Goal: Use online tool/utility: Utilize a website feature to perform a specific function

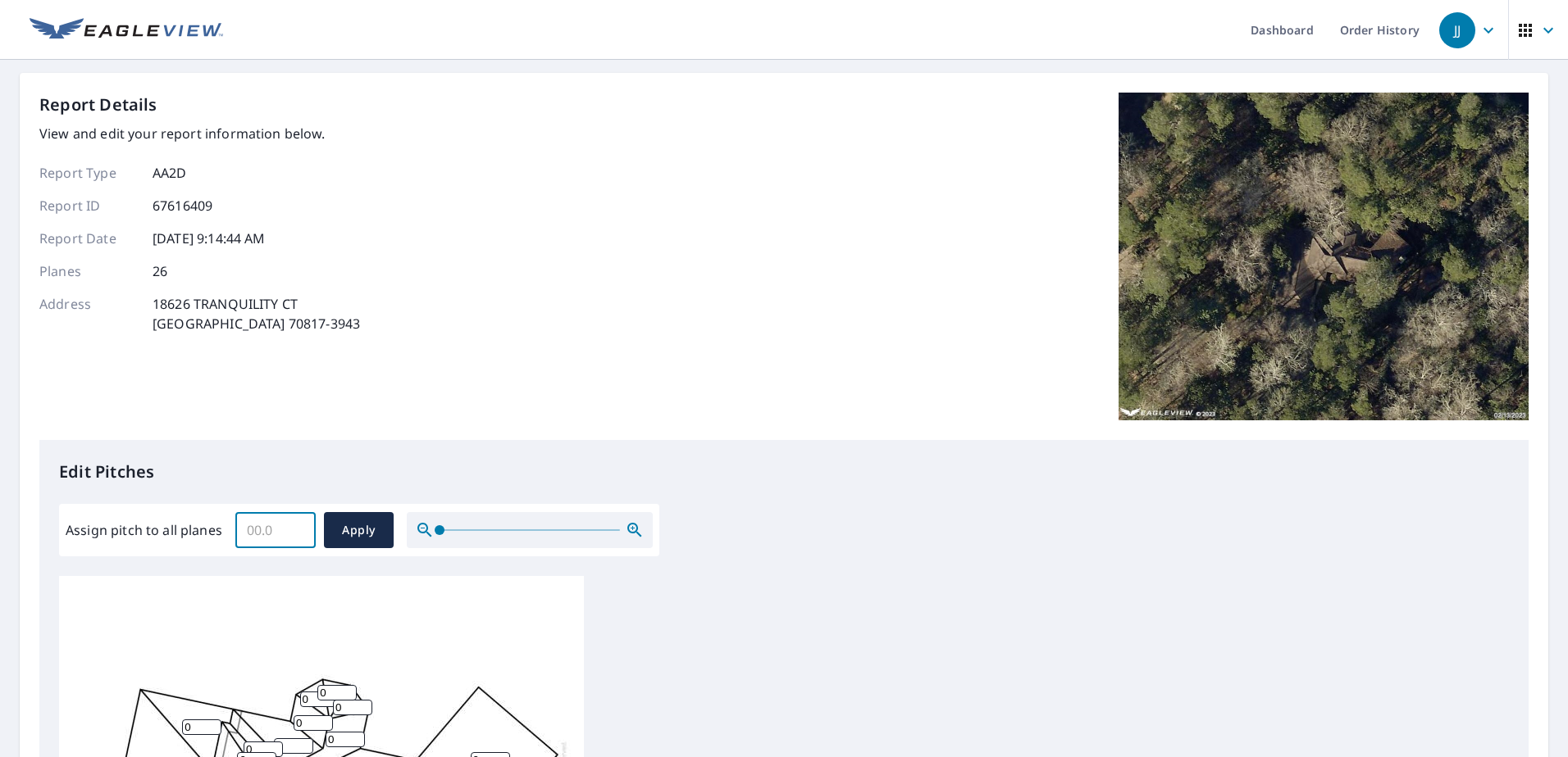
click at [280, 487] on input "Assign pitch to all planes" at bounding box center [275, 530] width 80 height 46
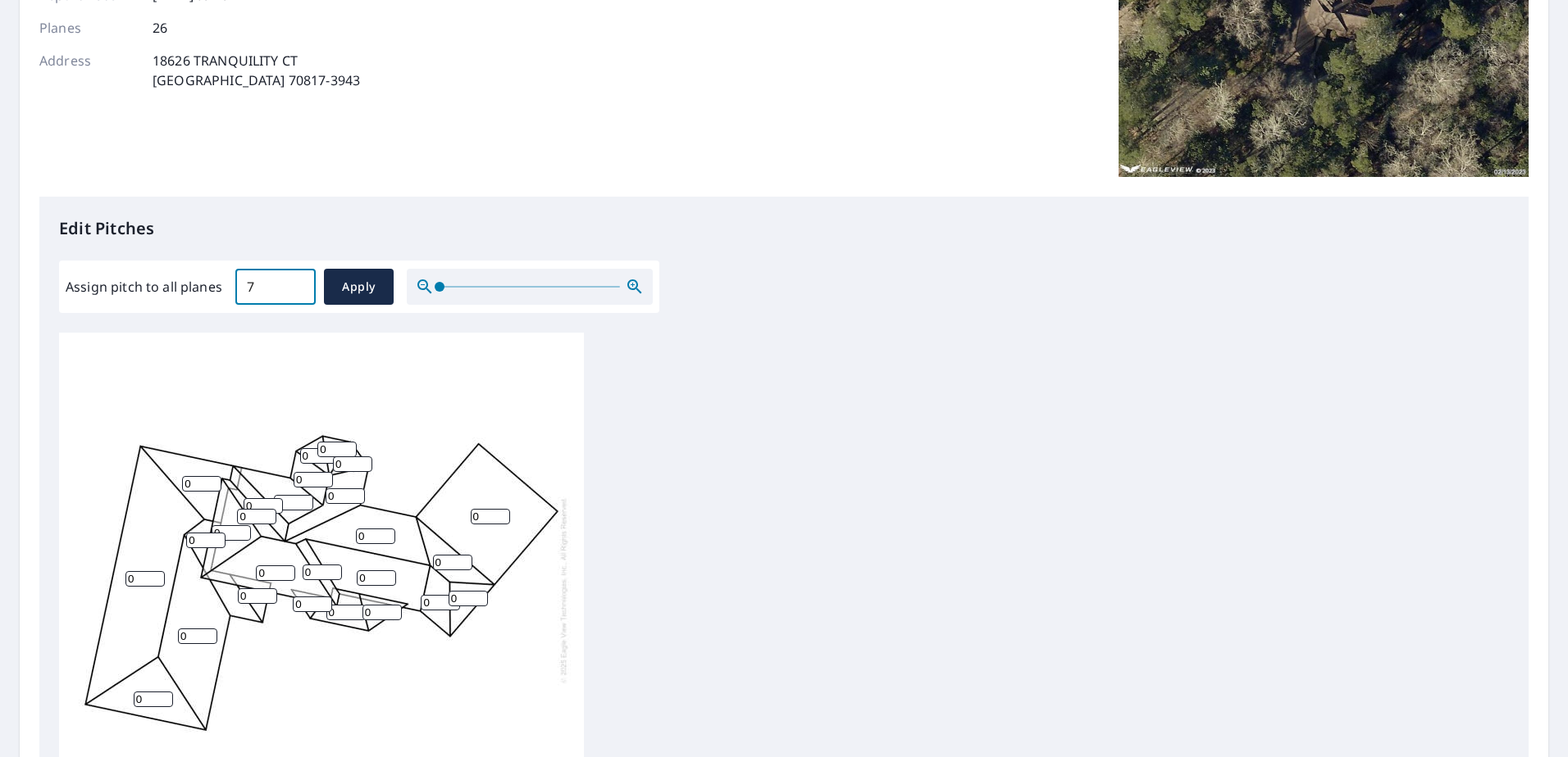
scroll to position [246, 0]
type input "7"
click at [353, 289] on span "Apply" at bounding box center [358, 284] width 43 height 21
type input "7"
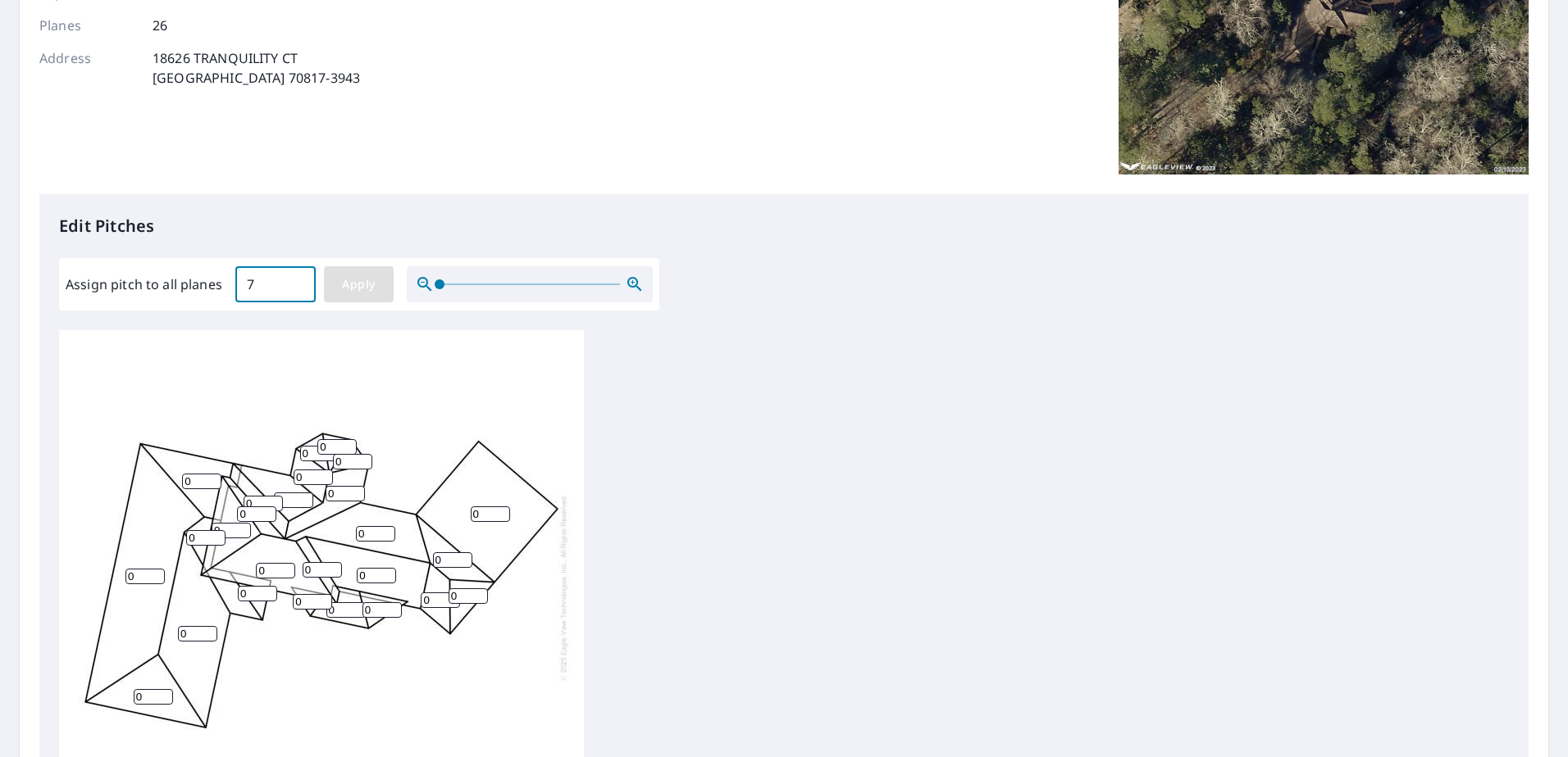
type input "7"
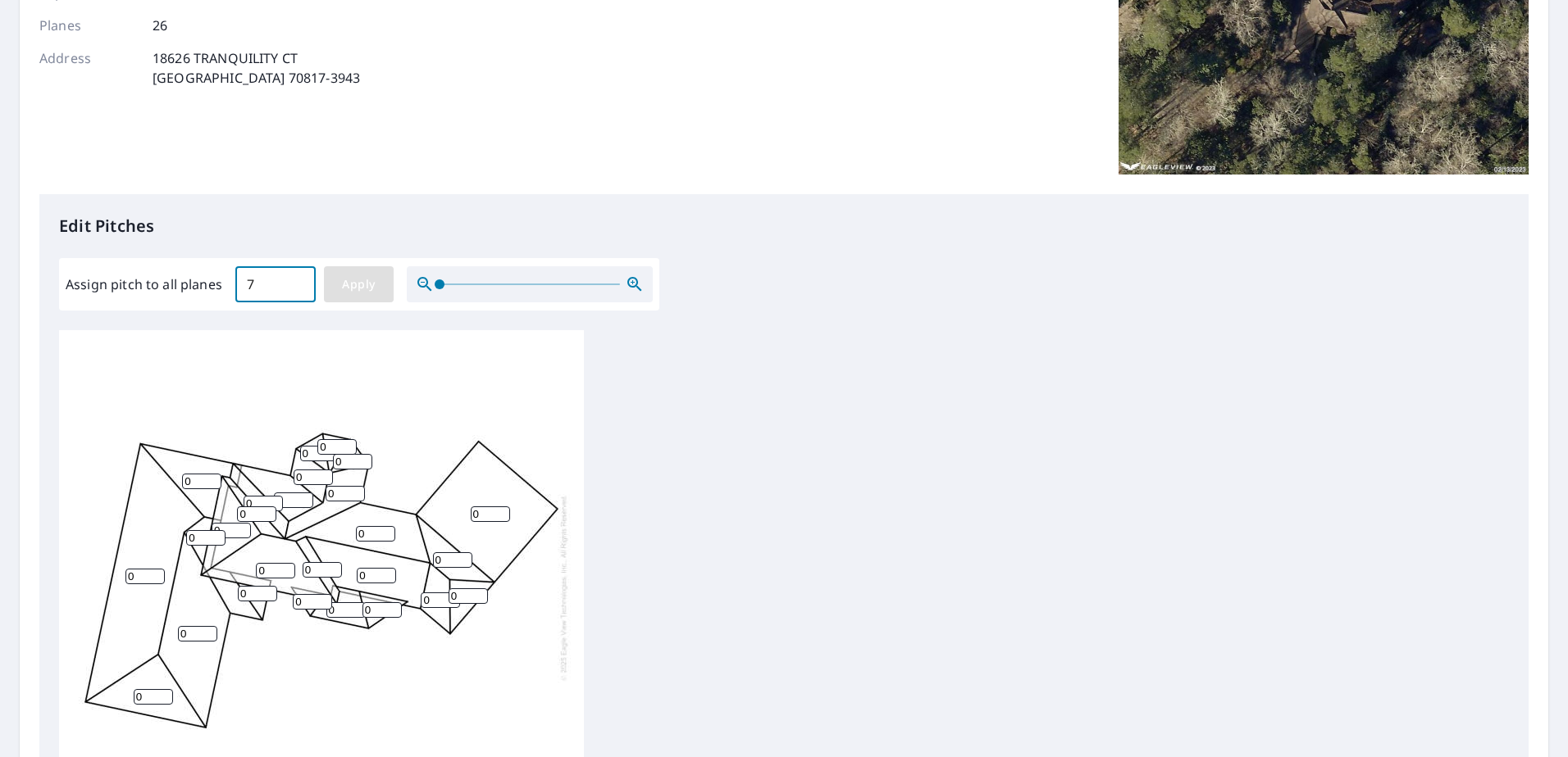
type input "7"
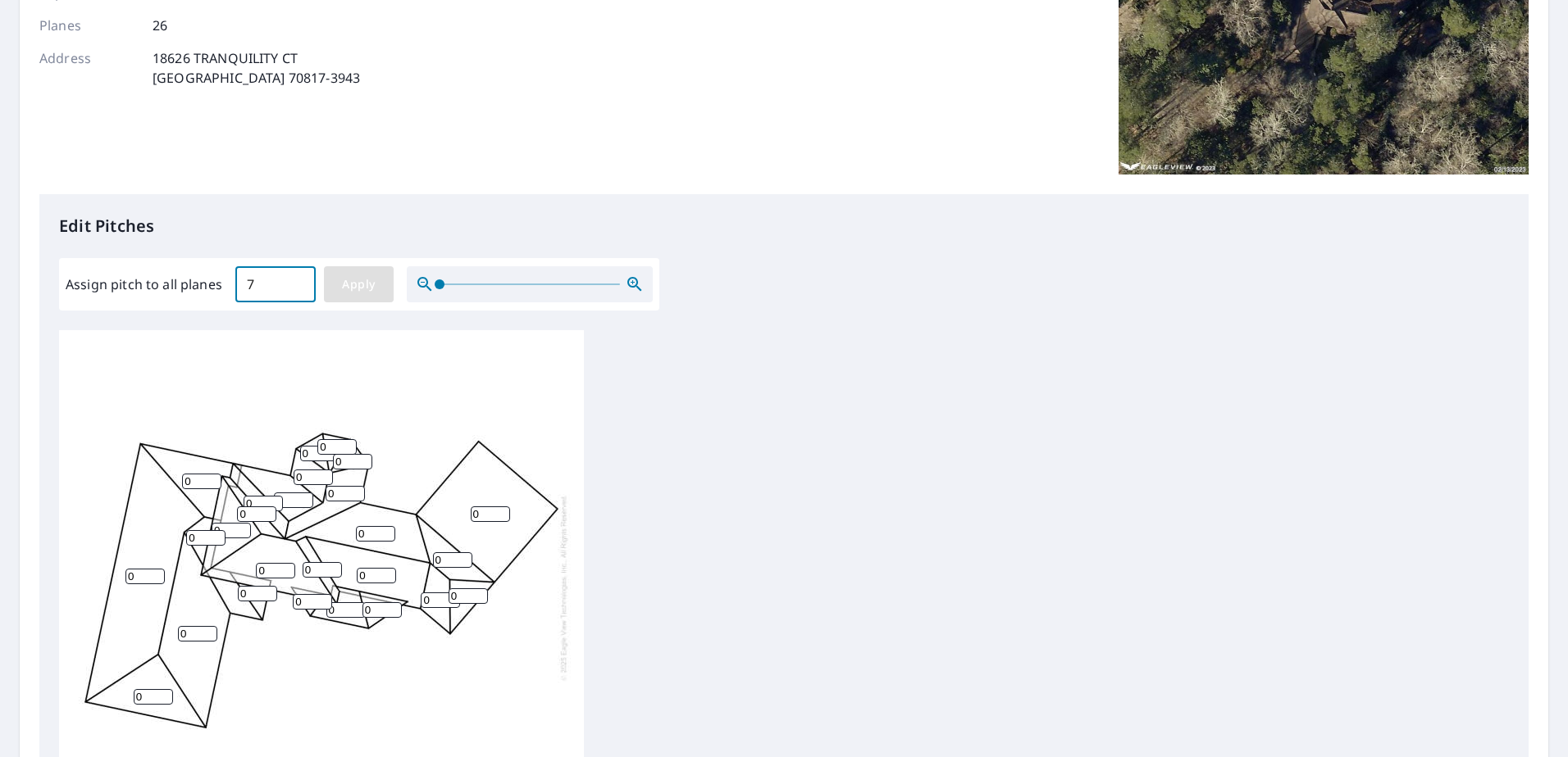
type input "7"
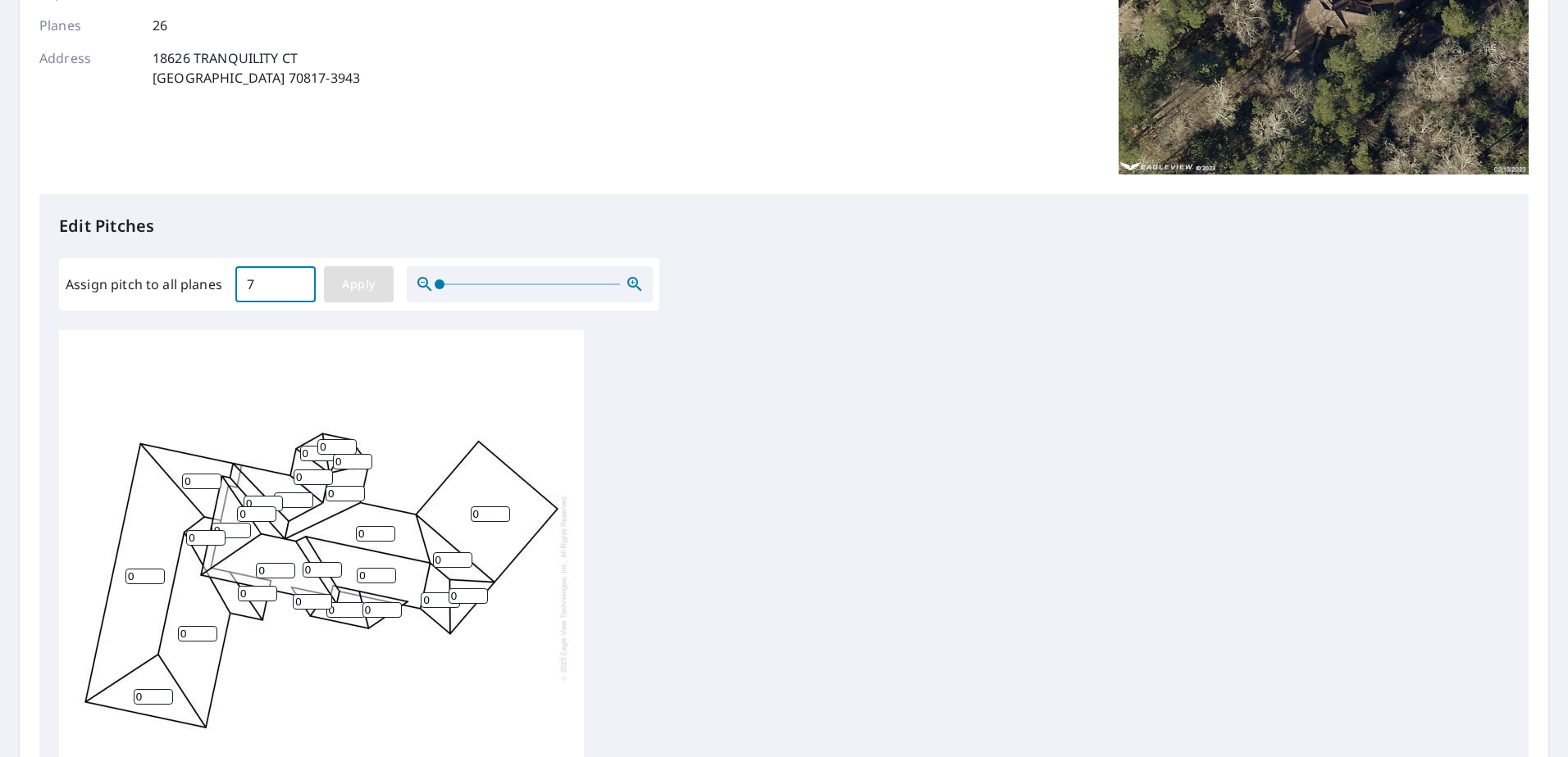
type input "7"
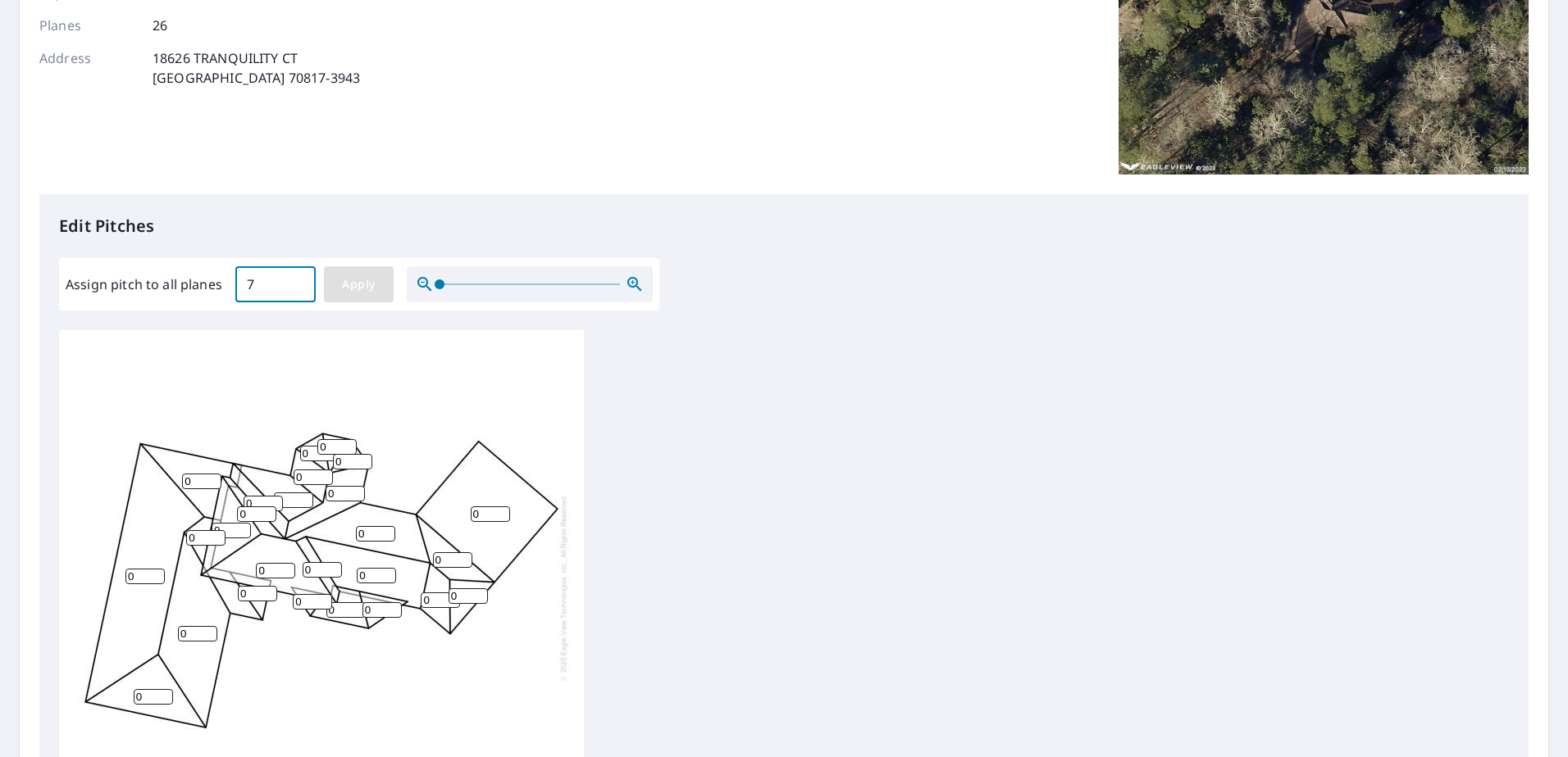
type input "7"
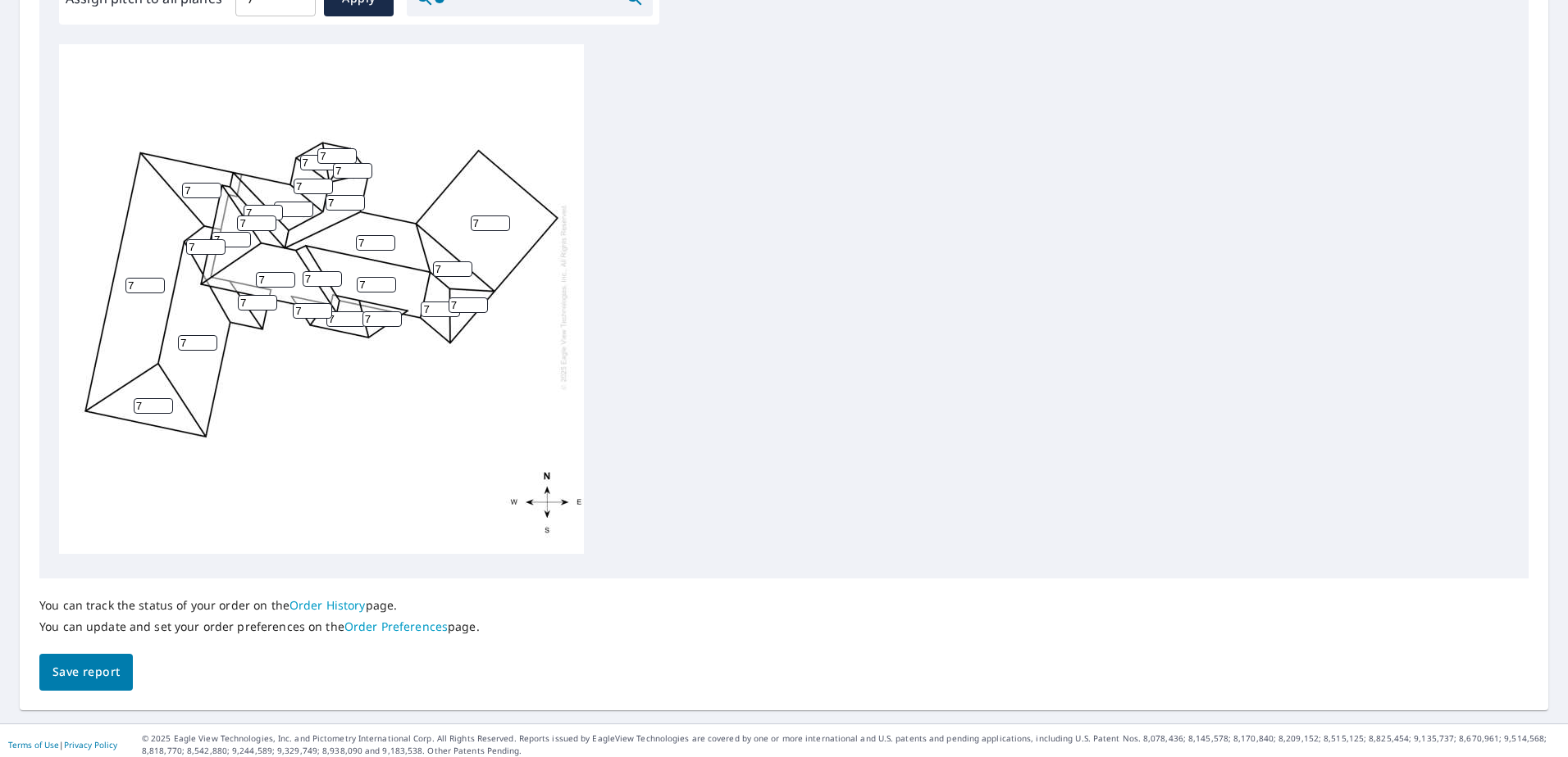
scroll to position [540, 0]
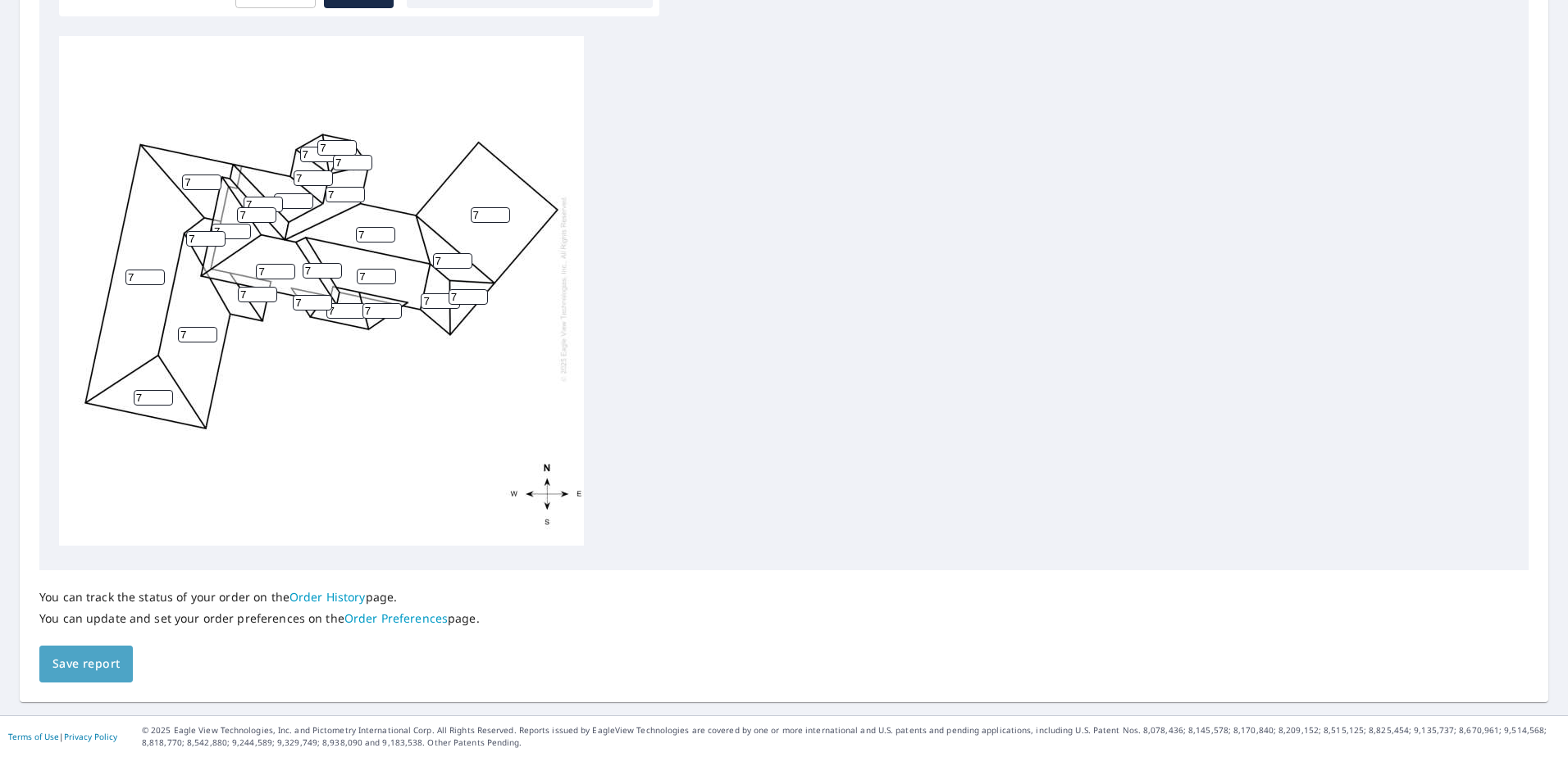
click at [79, 487] on button "Save report" at bounding box center [85, 664] width 94 height 36
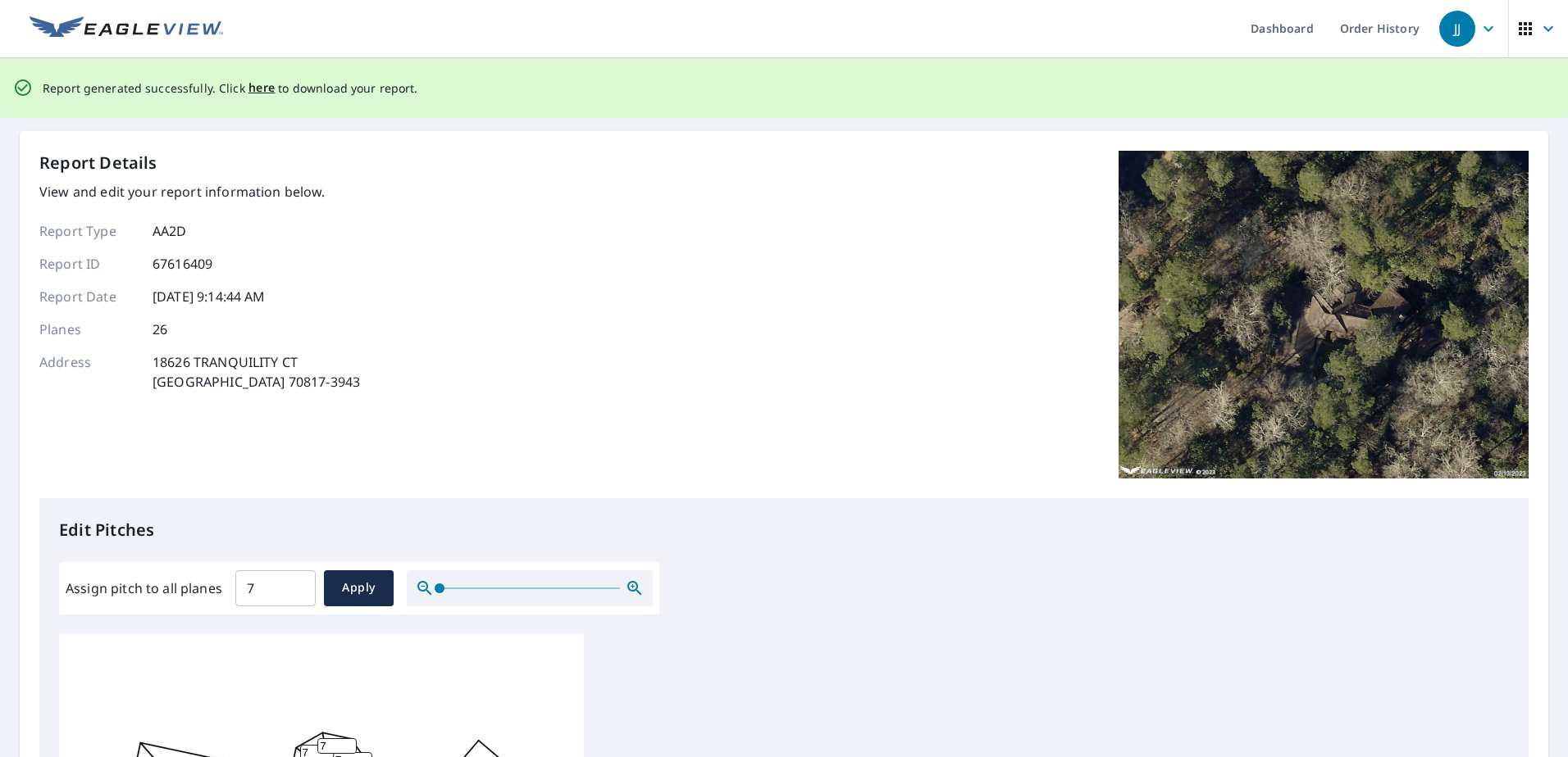
scroll to position [0, 0]
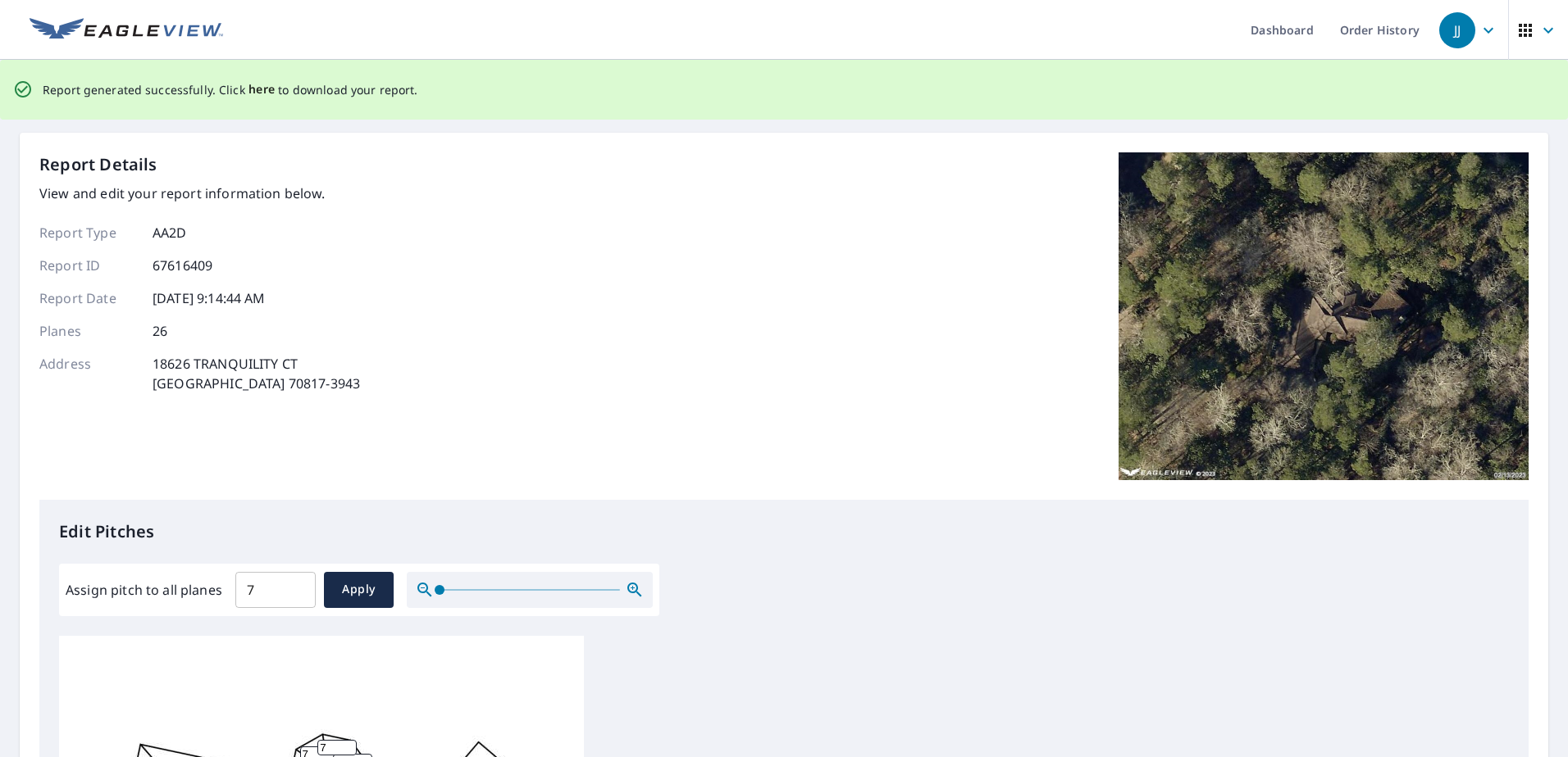
click at [256, 90] on span "here" at bounding box center [262, 90] width 27 height 21
